Goal: Navigation & Orientation: Understand site structure

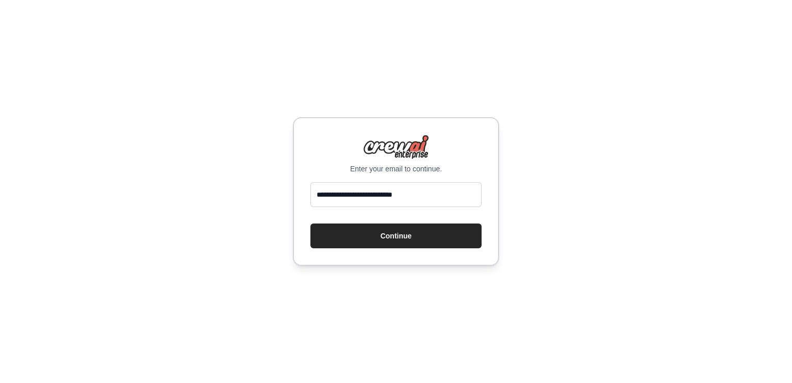
type input "**********"
click at [311, 223] on button "Continue" at bounding box center [396, 235] width 171 height 25
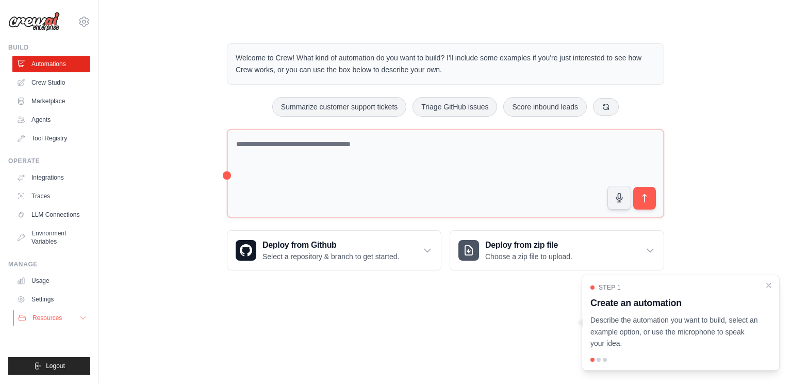
click at [63, 317] on button "Resources" at bounding box center [52, 318] width 78 height 17
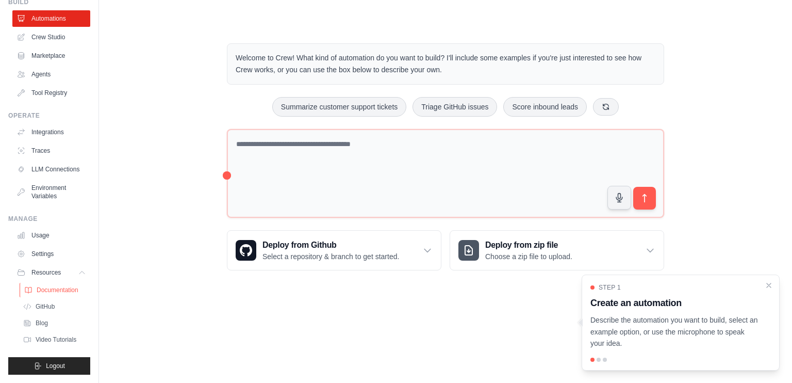
scroll to position [54, 0]
click at [55, 258] on link "Settings" at bounding box center [52, 254] width 78 height 17
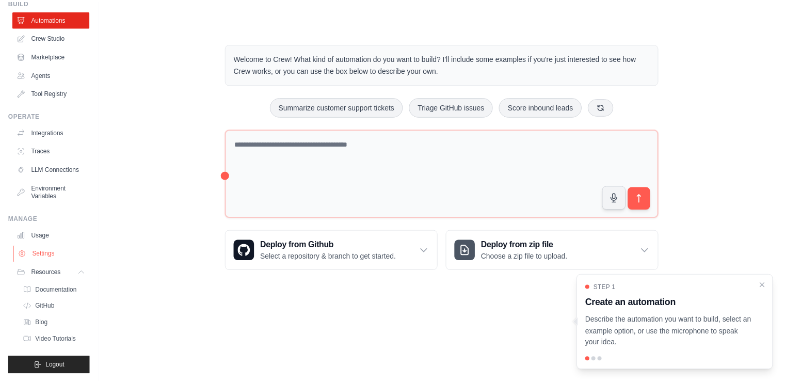
scroll to position [0, 0]
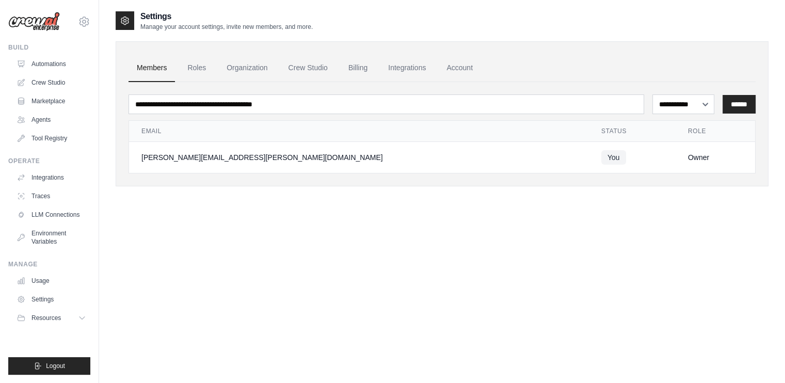
click at [45, 286] on link "Usage" at bounding box center [51, 280] width 78 height 17
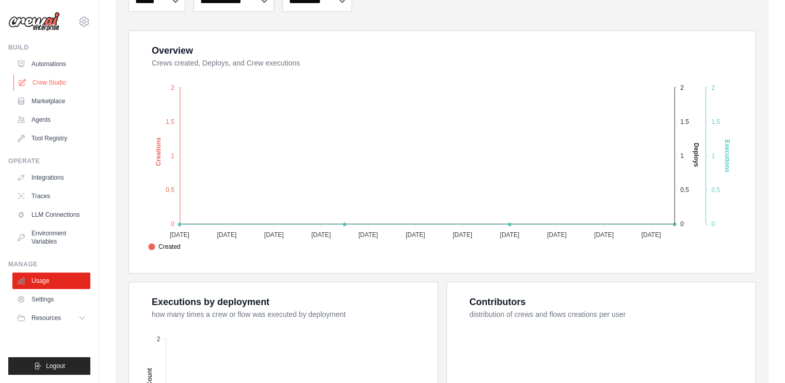
scroll to position [103, 0]
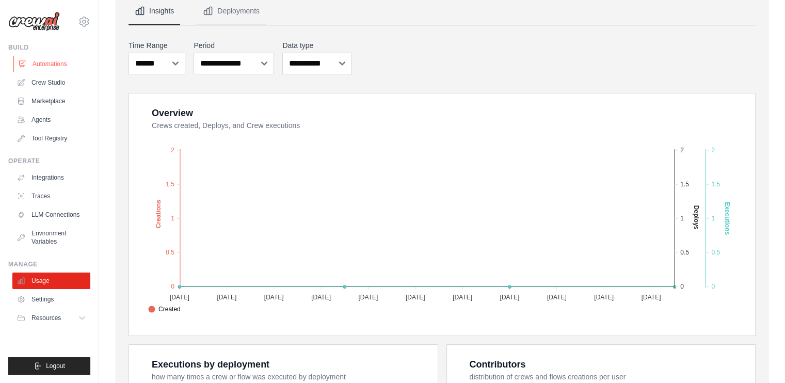
click at [50, 65] on link "Automations" at bounding box center [52, 64] width 78 height 17
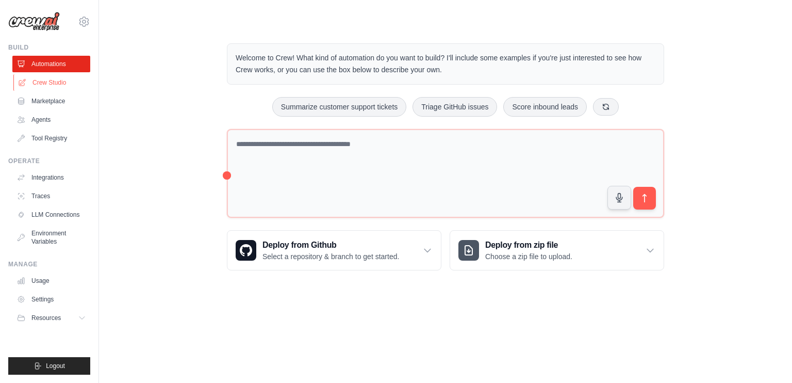
click at [48, 86] on link "Crew Studio" at bounding box center [52, 82] width 78 height 17
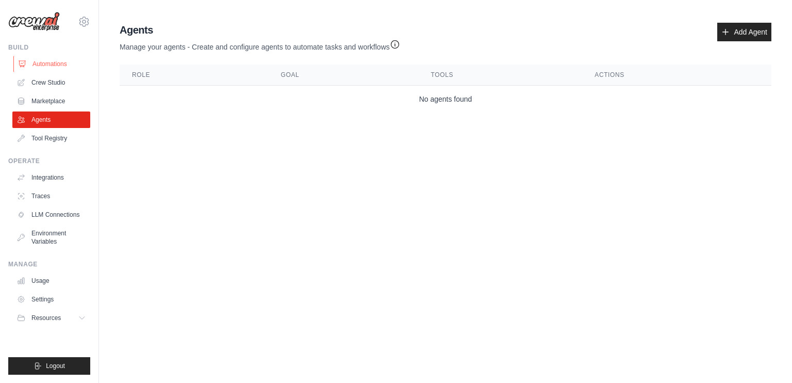
click at [41, 66] on link "Automations" at bounding box center [52, 64] width 78 height 17
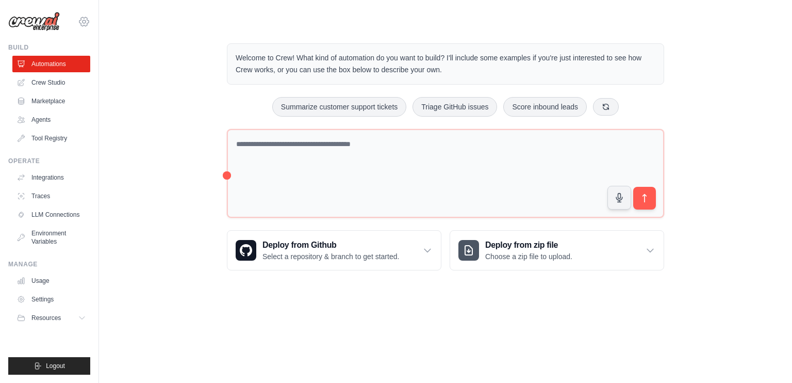
click at [83, 26] on icon at bounding box center [83, 21] width 9 height 9
click at [87, 73] on link "Settings" at bounding box center [84, 69] width 91 height 19
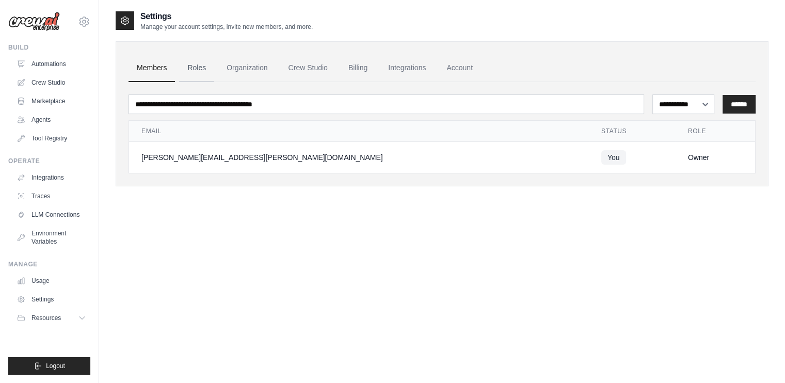
click at [197, 72] on link "Roles" at bounding box center [196, 68] width 35 height 28
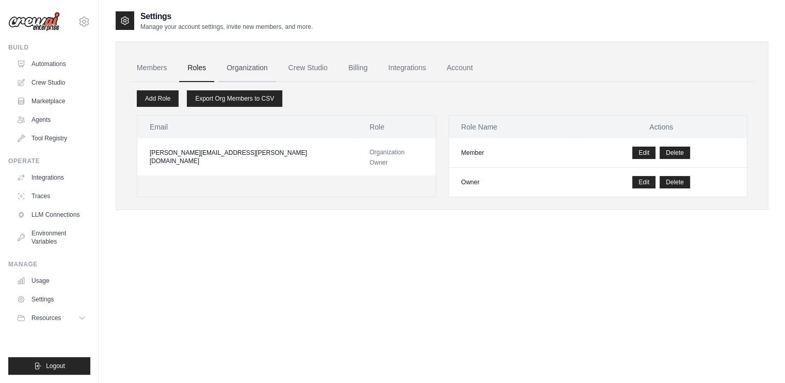
click at [237, 73] on link "Organization" at bounding box center [246, 68] width 57 height 28
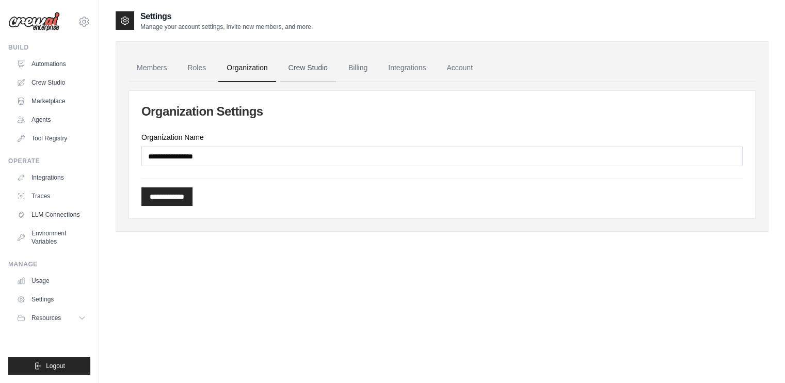
click at [300, 71] on link "Crew Studio" at bounding box center [308, 68] width 56 height 28
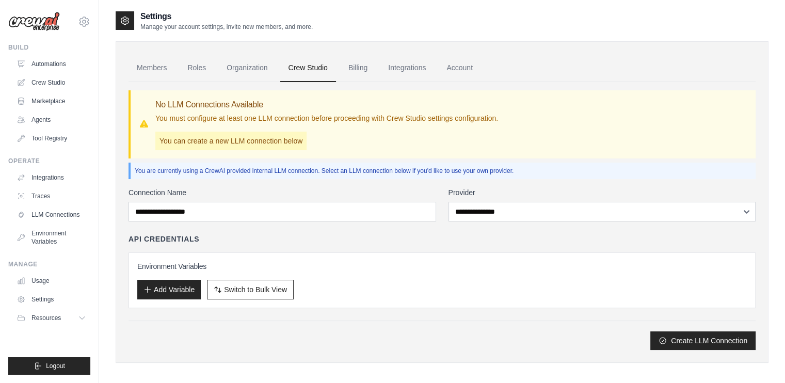
click at [355, 69] on link "Billing" at bounding box center [358, 68] width 36 height 28
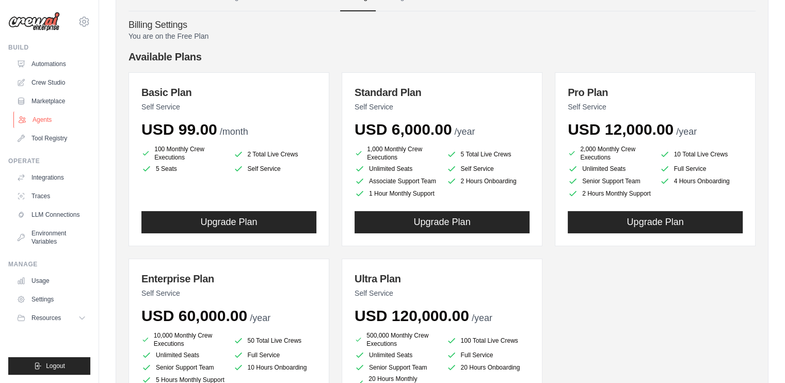
scroll to position [52, 0]
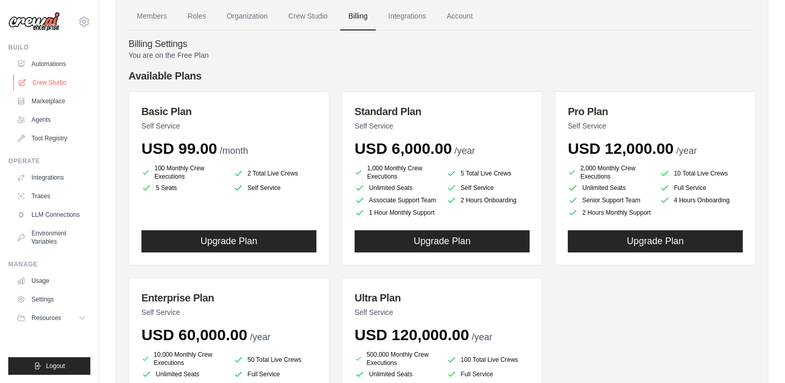
click at [47, 86] on link "Crew Studio" at bounding box center [52, 82] width 78 height 17
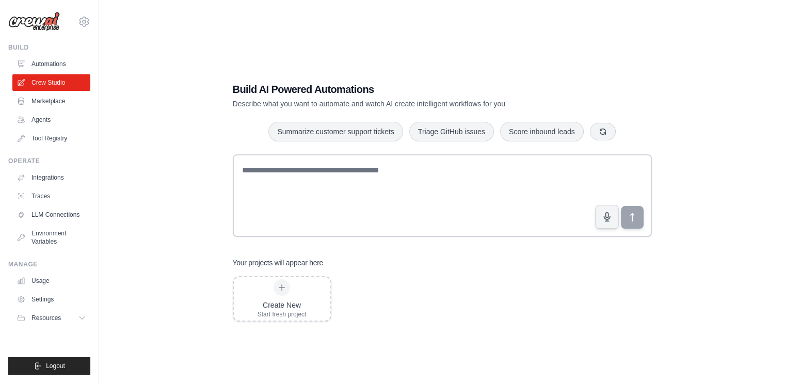
click at [52, 71] on link "Automations" at bounding box center [51, 64] width 78 height 17
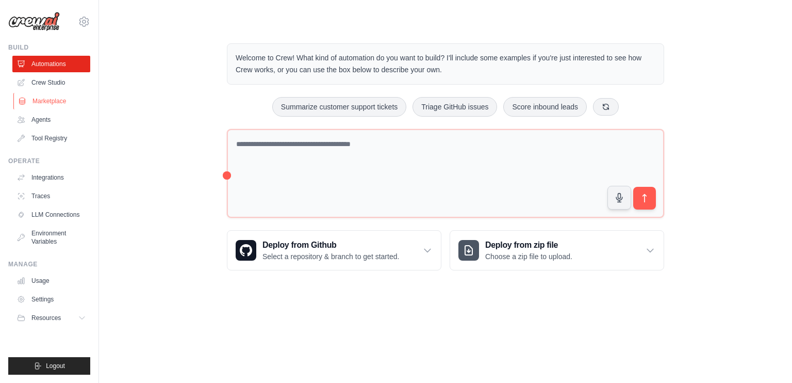
click at [52, 94] on link "Marketplace" at bounding box center [52, 101] width 78 height 17
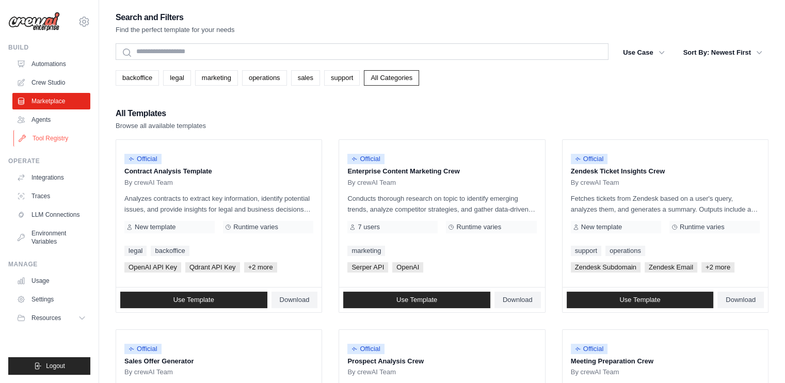
click at [56, 132] on link "Tool Registry" at bounding box center [52, 138] width 78 height 17
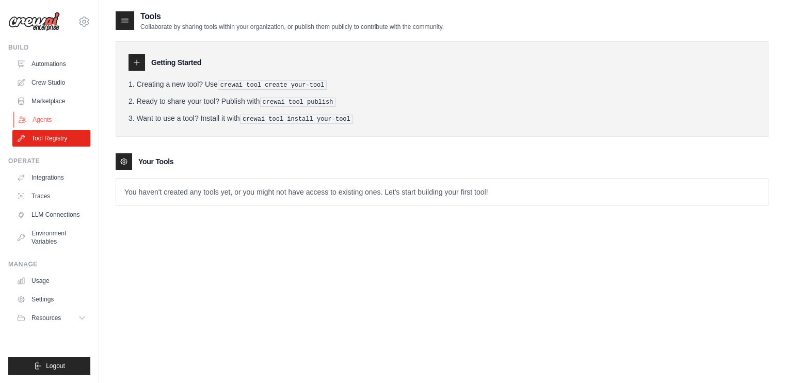
click at [51, 116] on link "Agents" at bounding box center [52, 119] width 78 height 17
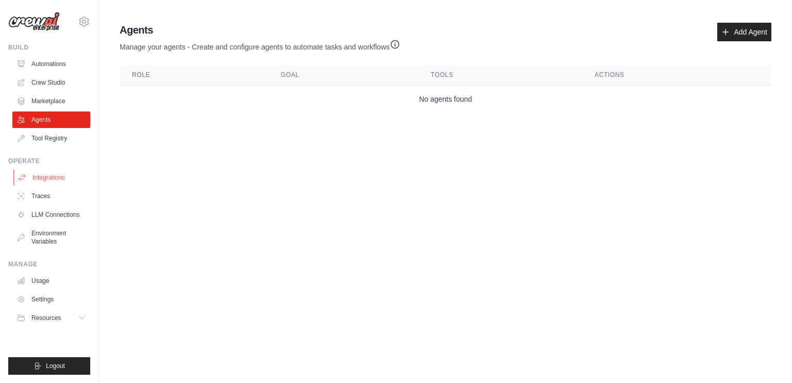
click at [39, 179] on link "Integrations" at bounding box center [52, 177] width 78 height 17
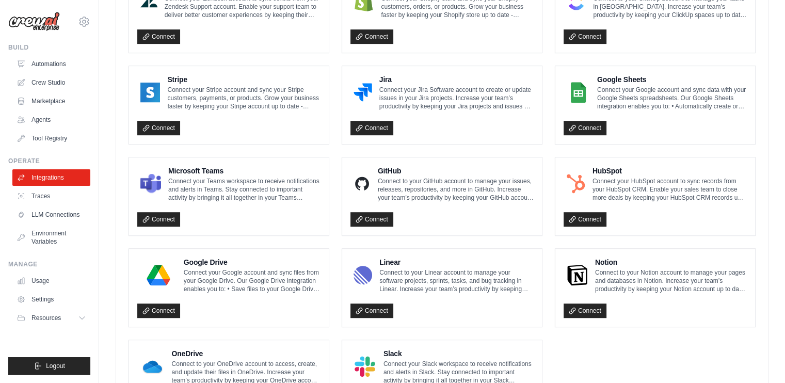
scroll to position [586, 0]
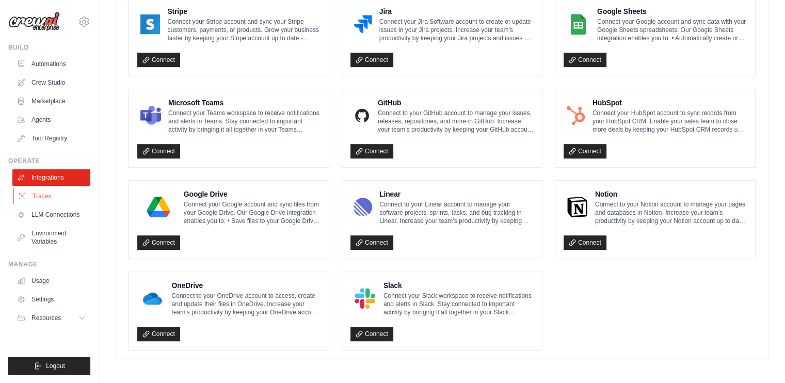
click at [52, 200] on link "Traces" at bounding box center [52, 196] width 78 height 17
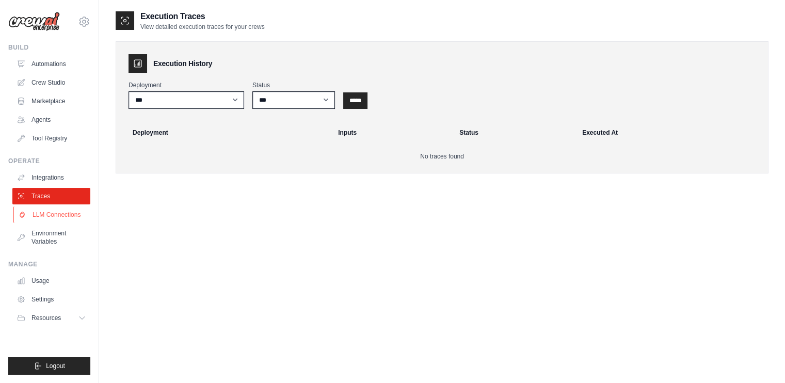
click at [47, 208] on link "LLM Connections" at bounding box center [52, 214] width 78 height 17
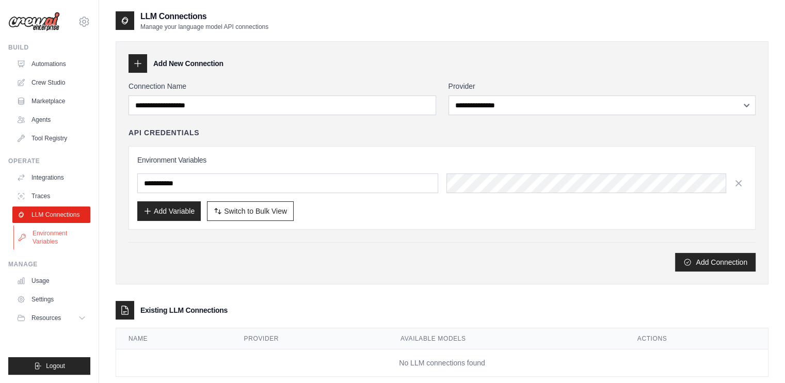
click at [44, 234] on link "Environment Variables" at bounding box center [52, 237] width 78 height 25
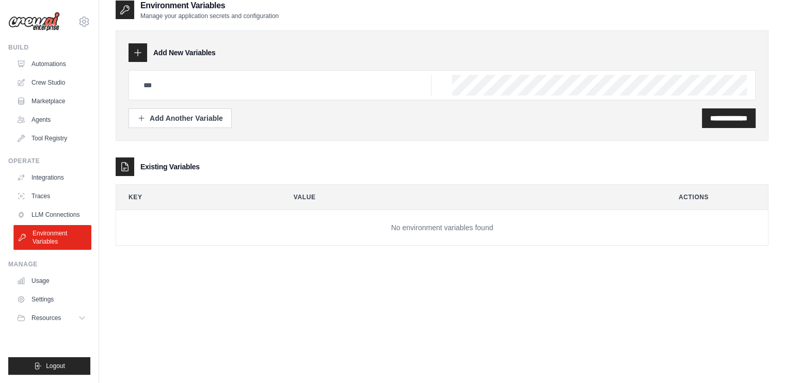
scroll to position [21, 0]
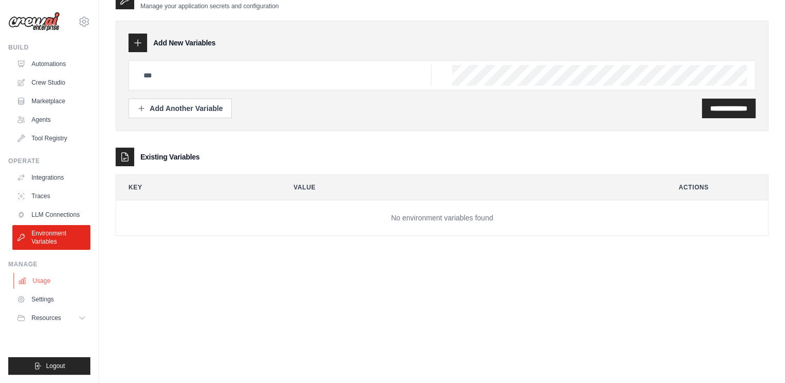
click at [46, 278] on link "Usage" at bounding box center [52, 280] width 78 height 17
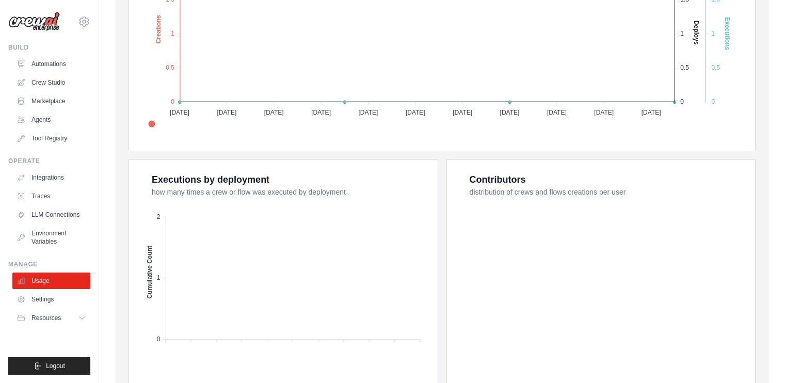
scroll to position [361, 0]
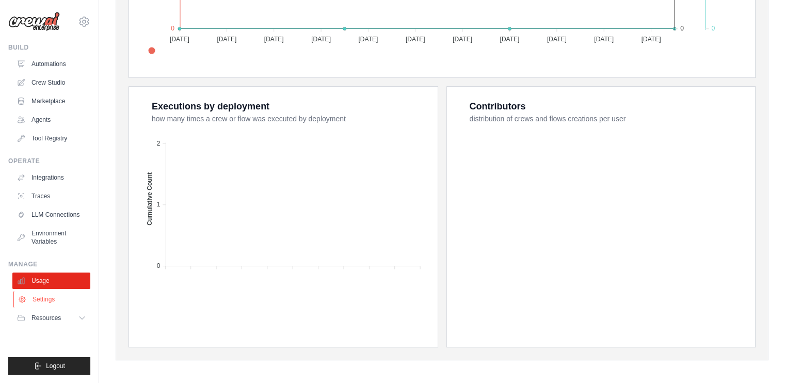
click at [38, 303] on link "Settings" at bounding box center [52, 299] width 78 height 17
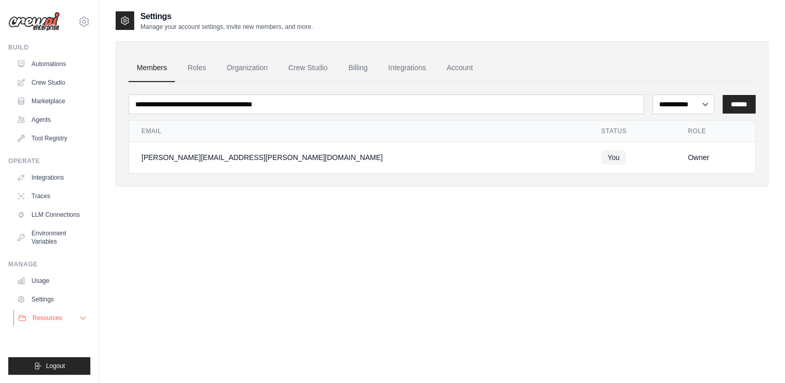
click at [47, 314] on span "Resources" at bounding box center [47, 318] width 29 height 8
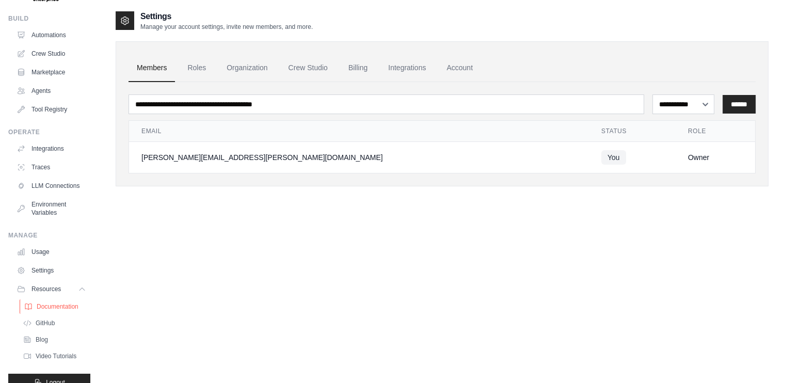
scroll to position [54, 0]
